Goal: Book appointment/travel/reservation

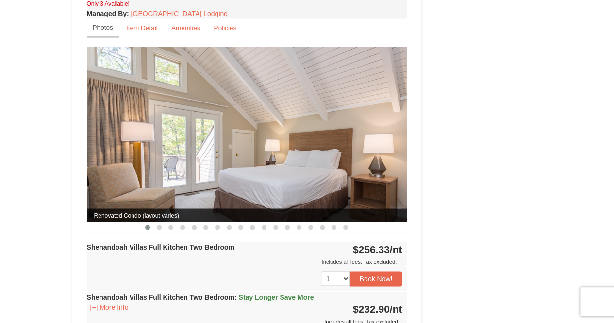
scroll to position [749, 0]
click at [161, 225] on span at bounding box center [159, 227] width 5 height 5
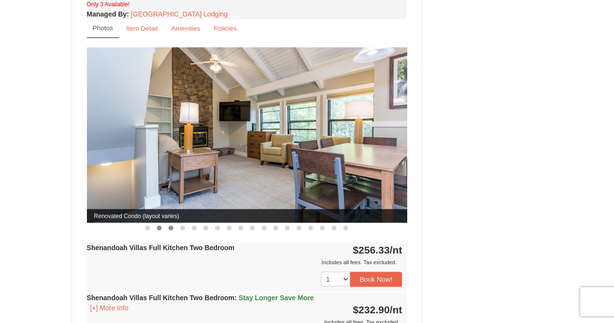
click at [170, 225] on span at bounding box center [170, 227] width 5 height 5
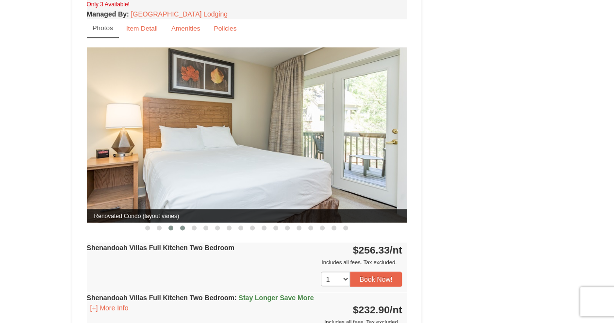
click at [182, 225] on span at bounding box center [182, 227] width 5 height 5
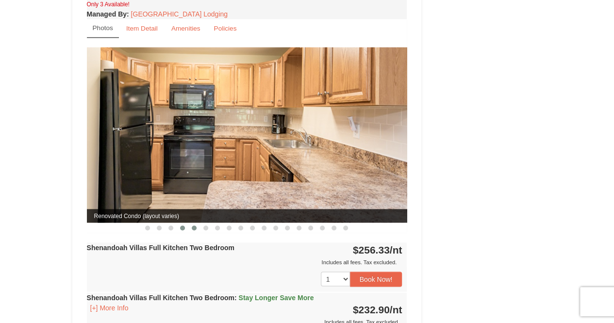
click at [195, 225] on span at bounding box center [194, 227] width 5 height 5
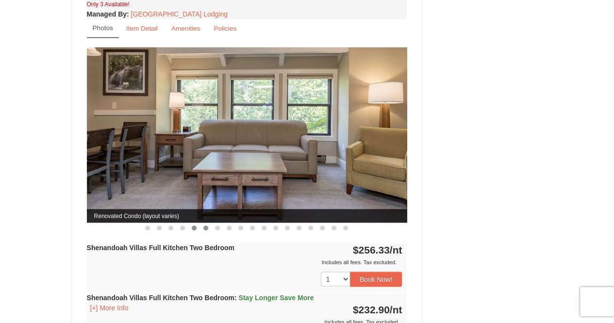
click at [205, 225] on span at bounding box center [205, 227] width 5 height 5
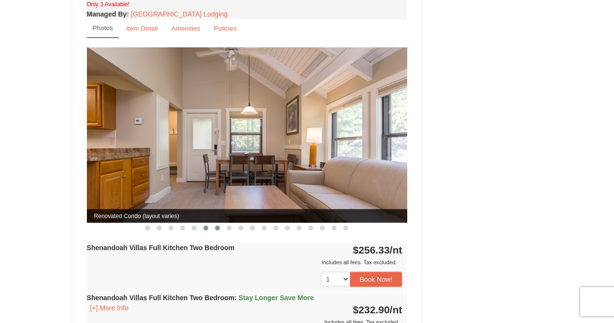
click at [215, 223] on button at bounding box center [218, 228] width 12 height 10
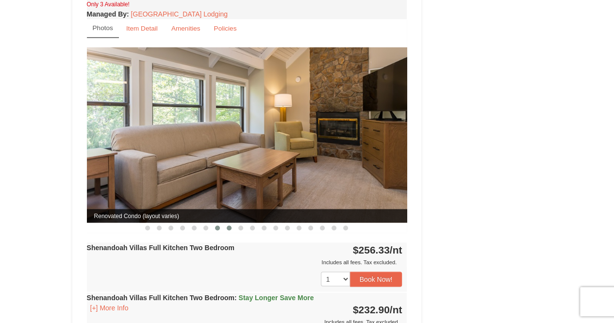
click at [225, 223] on button at bounding box center [229, 228] width 12 height 10
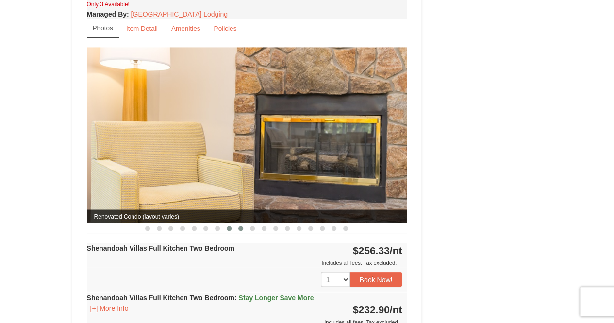
click at [237, 223] on button at bounding box center [241, 228] width 12 height 10
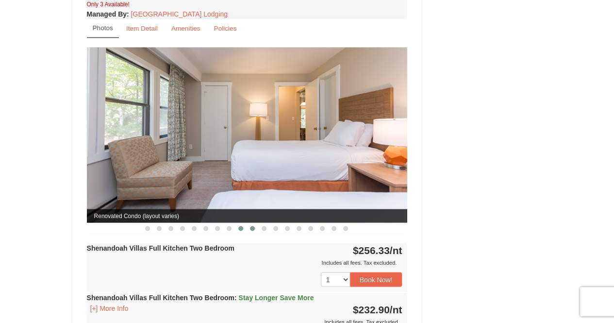
click at [251, 226] on span at bounding box center [252, 228] width 5 height 5
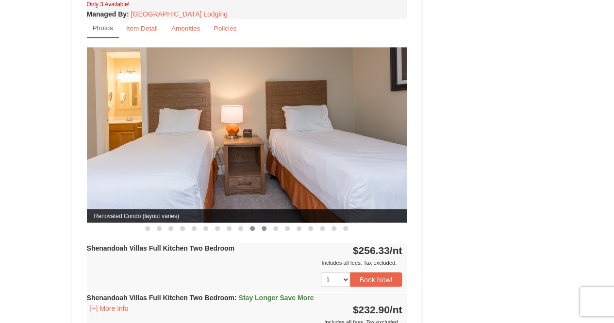
click at [263, 226] on span at bounding box center [264, 228] width 5 height 5
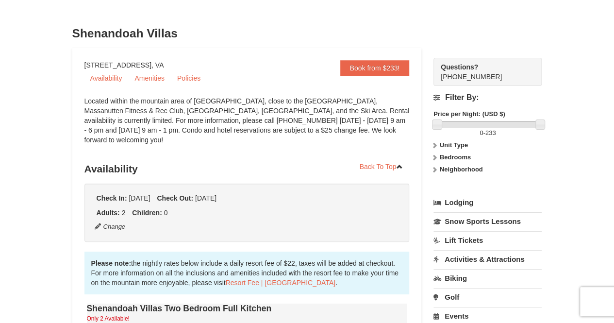
scroll to position [0, 0]
